Goal: Check status: Check status

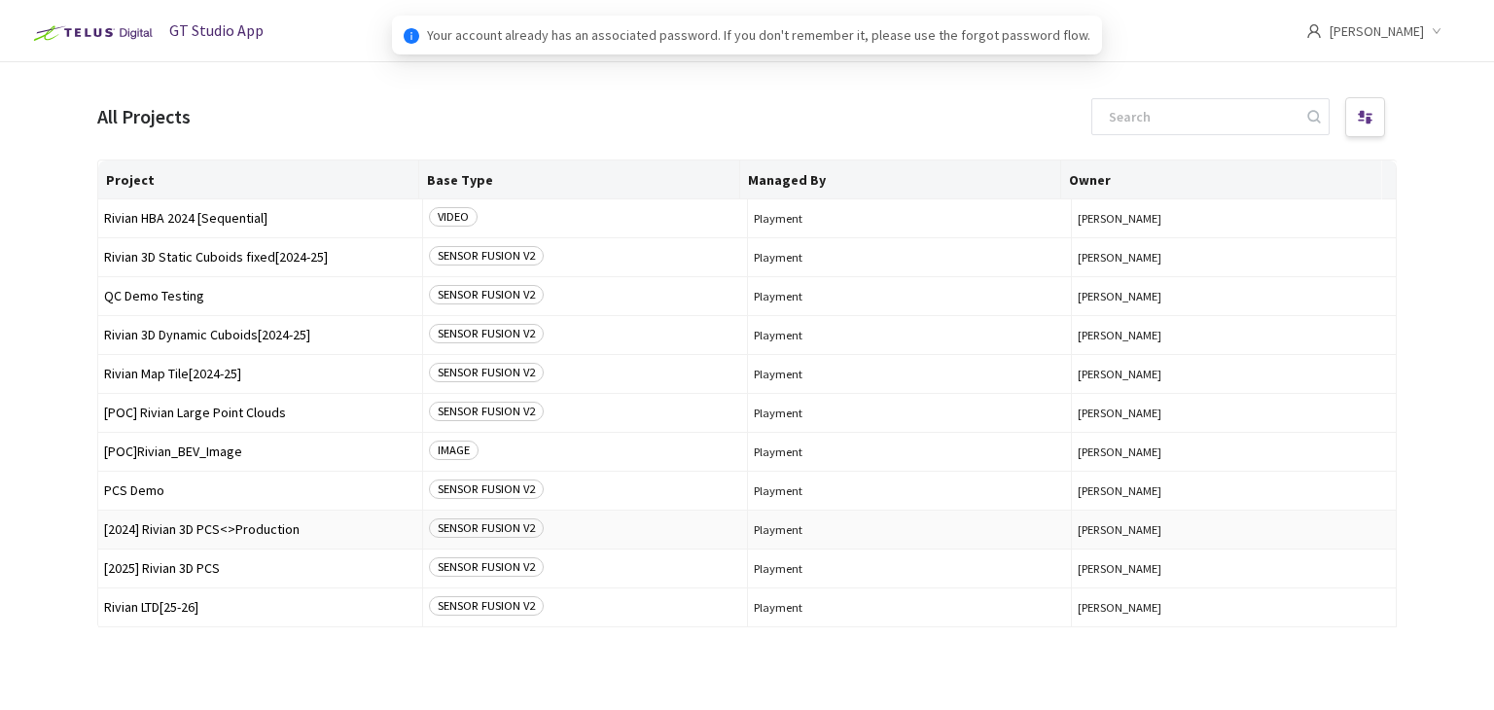
click at [194, 536] on span "[2024] Rivian 3D PCS<>Production" at bounding box center [260, 529] width 312 height 15
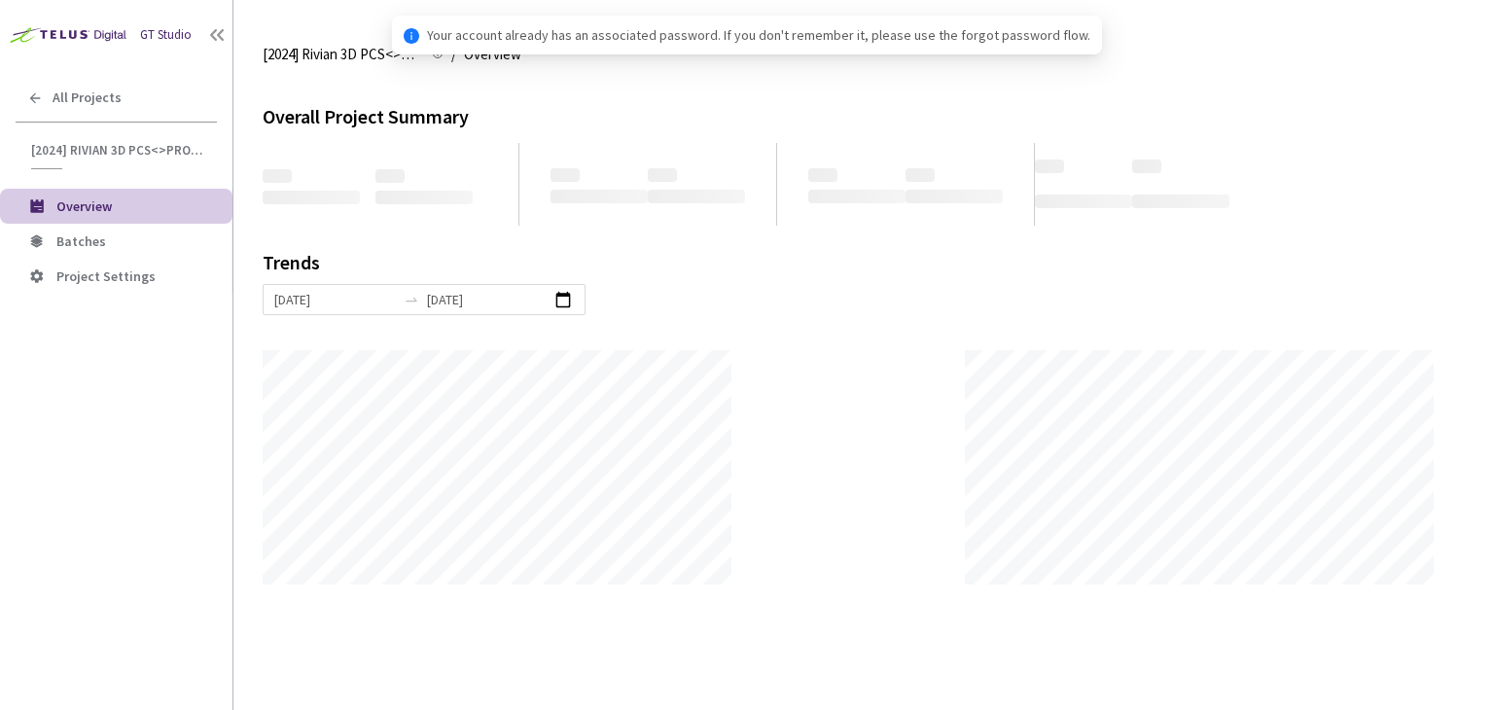
scroll to position [709, 1494]
click at [127, 244] on span "Batches" at bounding box center [136, 241] width 160 height 17
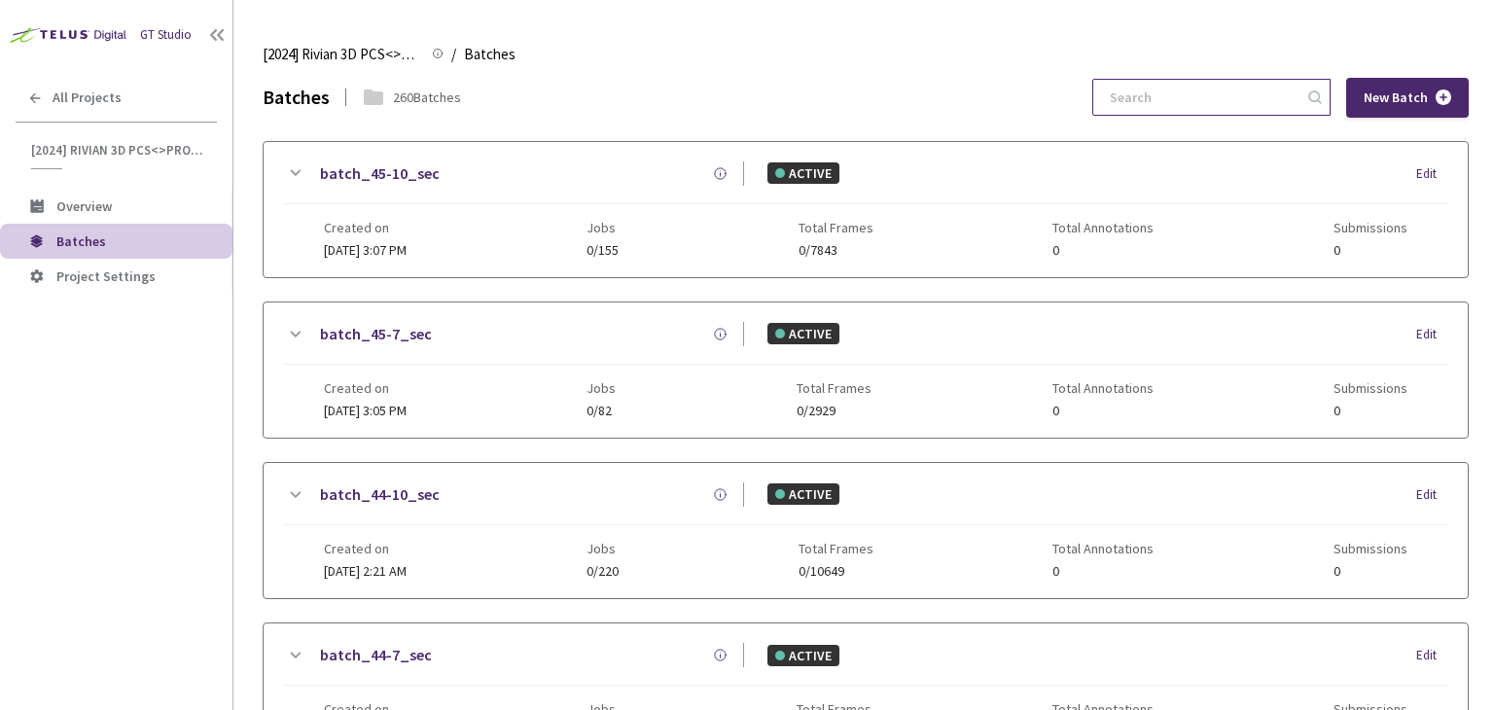
click at [1128, 105] on input at bounding box center [1201, 97] width 207 height 35
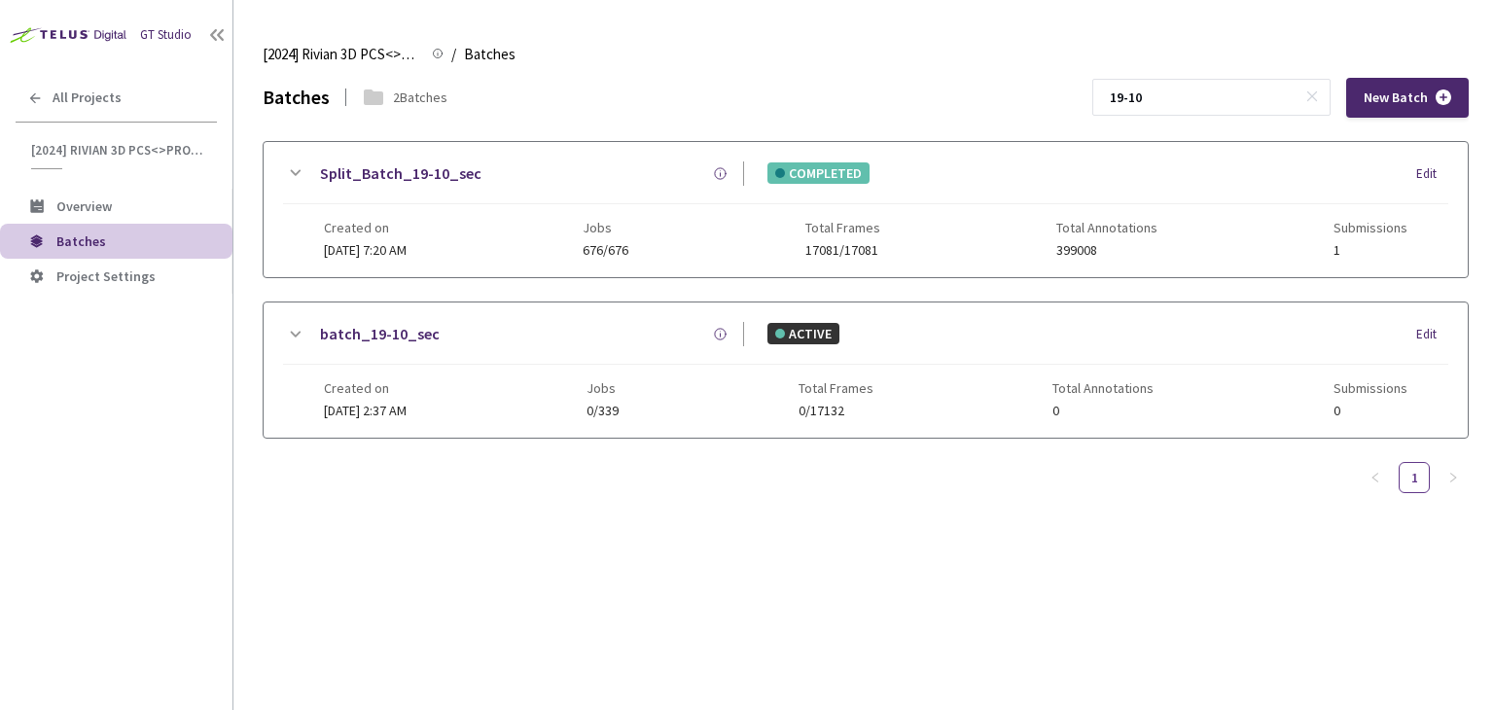
type input "19-10"
click at [338, 180] on link "Split_Batch_19-10_sec" at bounding box center [400, 173] width 161 height 24
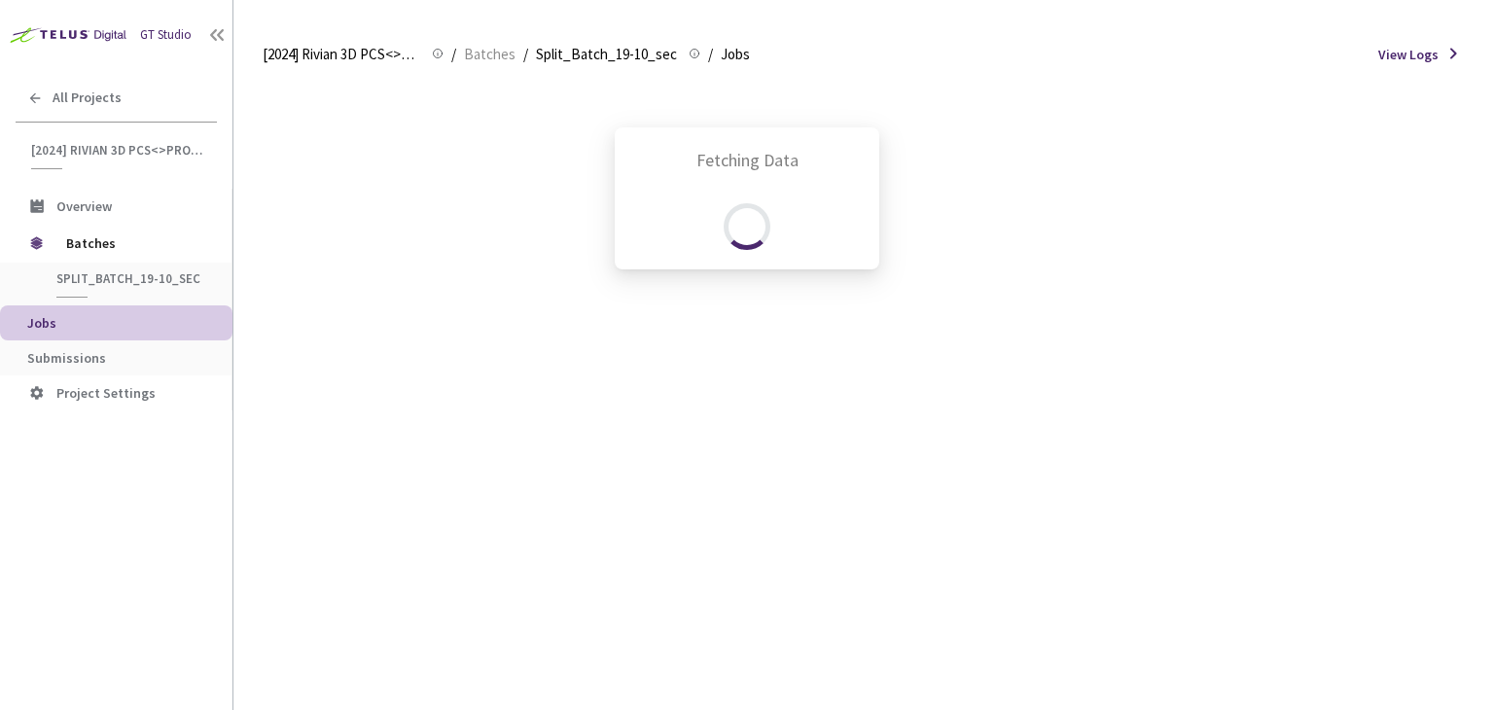
click at [87, 349] on div "Fetching Data" at bounding box center [747, 355] width 1494 height 710
click at [70, 358] on div "Fetching Data" at bounding box center [747, 355] width 1494 height 710
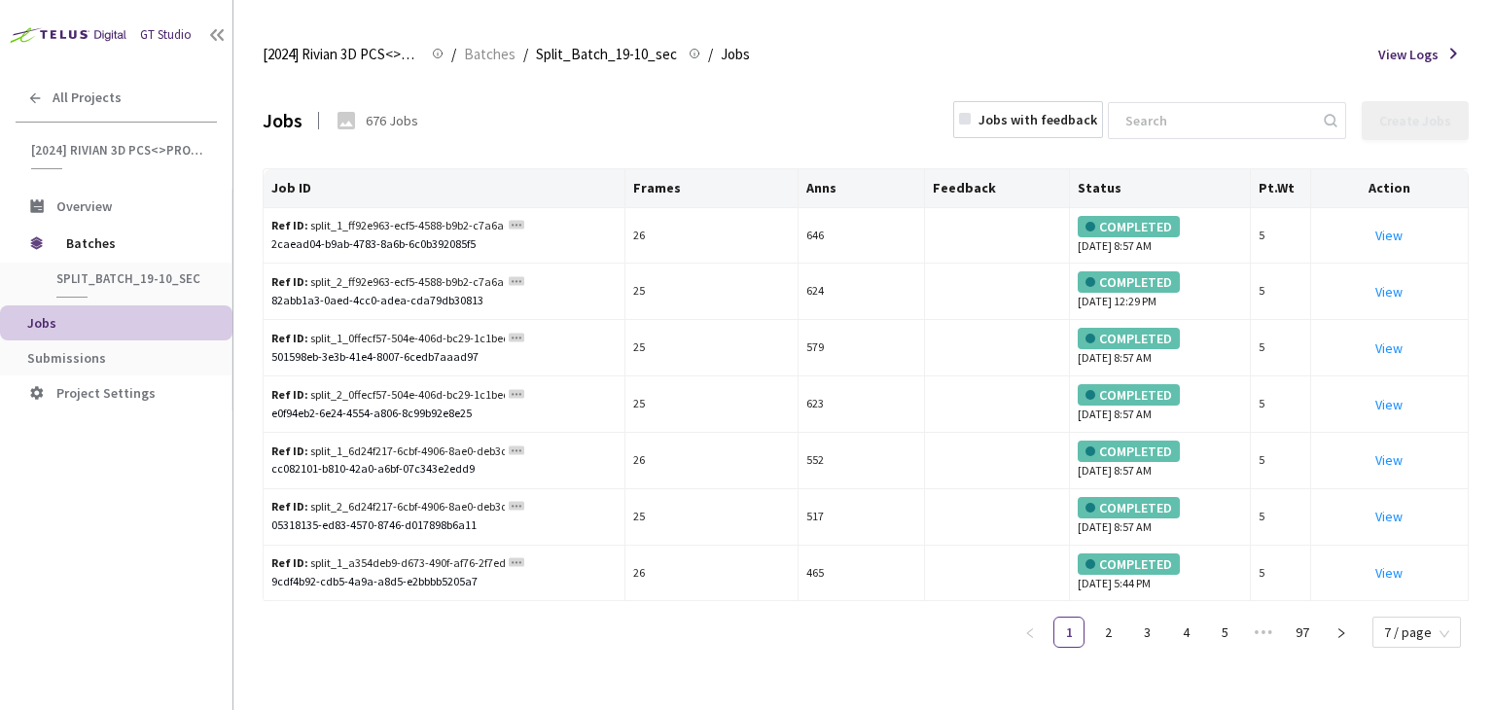
click at [64, 355] on span "Submissions" at bounding box center [66, 358] width 79 height 18
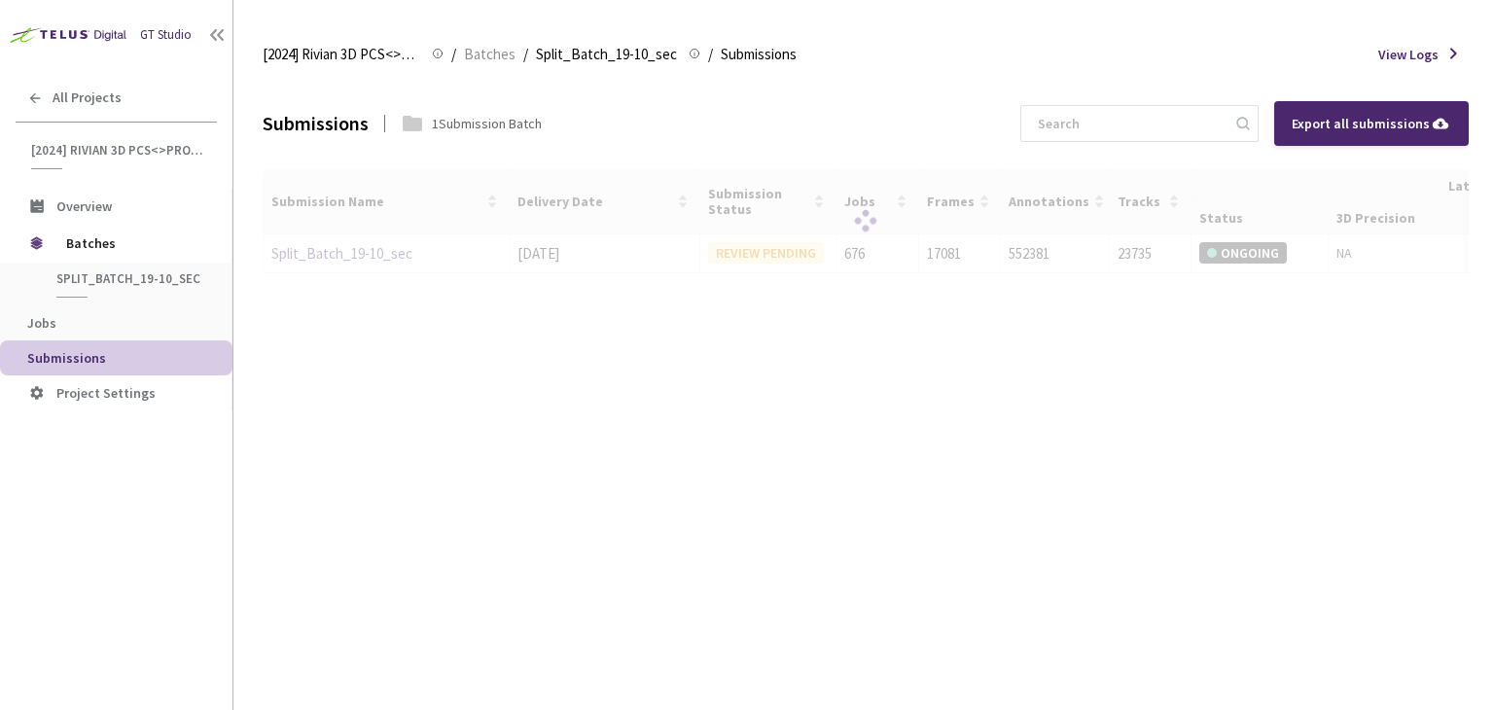
click at [298, 255] on div at bounding box center [866, 221] width 1206 height 105
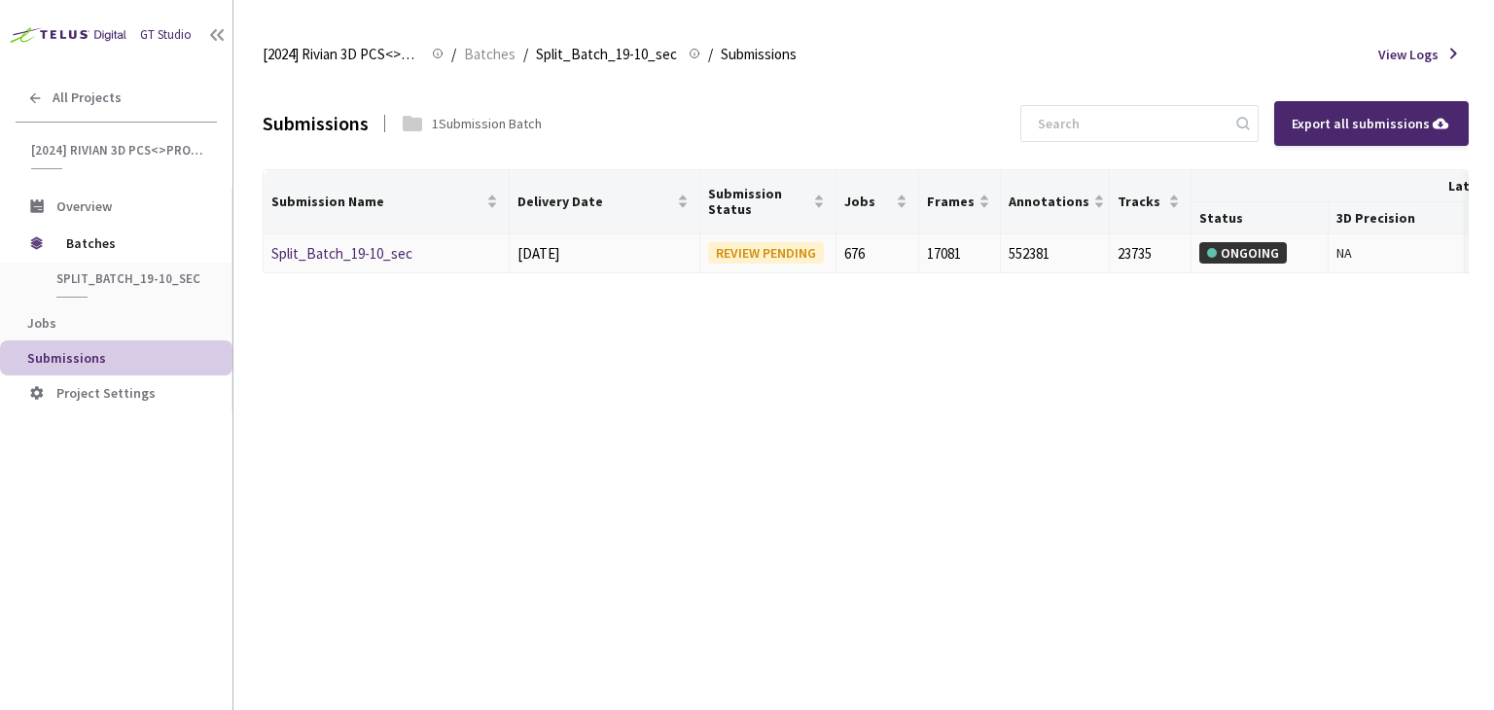
click at [299, 254] on link "Split_Batch_19-10_sec" at bounding box center [341, 253] width 141 height 18
